Goal: Submit feedback/report problem

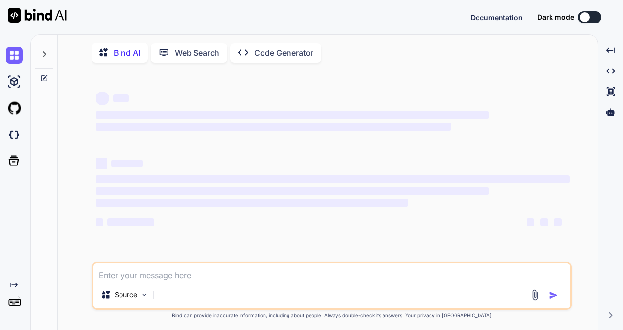
click at [166, 279] on textarea at bounding box center [331, 272] width 477 height 18
type textarea "Below URL is working : cpq-fabricator-service/evaluationModel/create?parentType…"
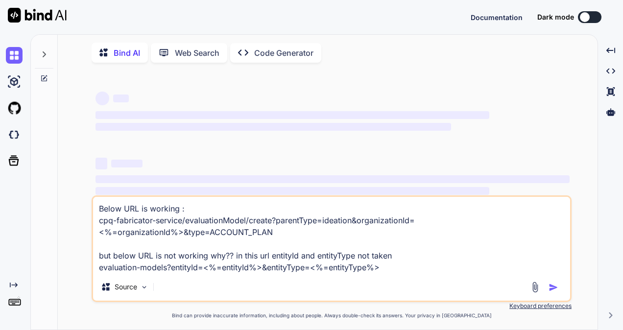
type textarea "x"
type textarea "Below URL is working : cpq-fabricator-service/evaluationModel/create?parentType…"
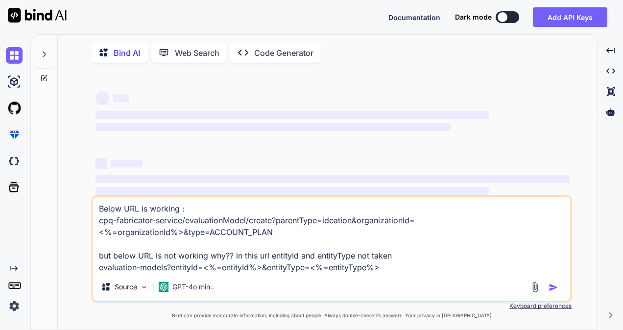
type textarea "x"
